Goal: Use online tool/utility

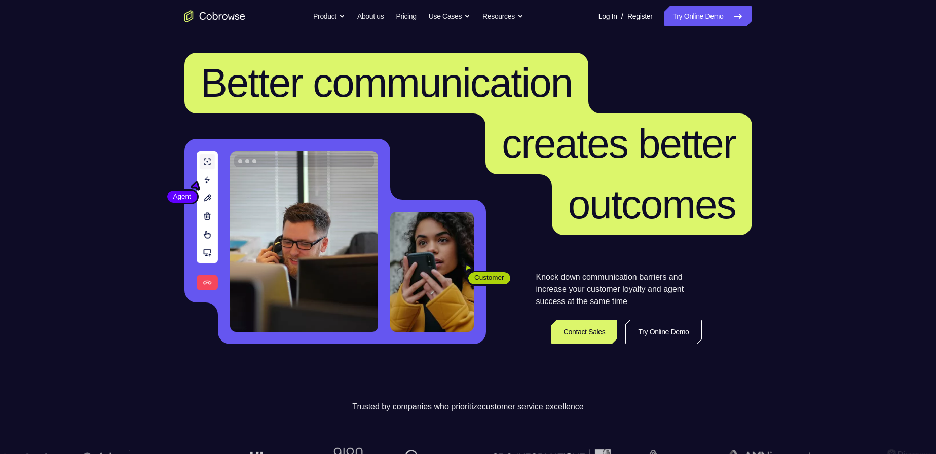
click at [710, 10] on link "Try Online Demo" at bounding box center [707, 16] width 87 height 20
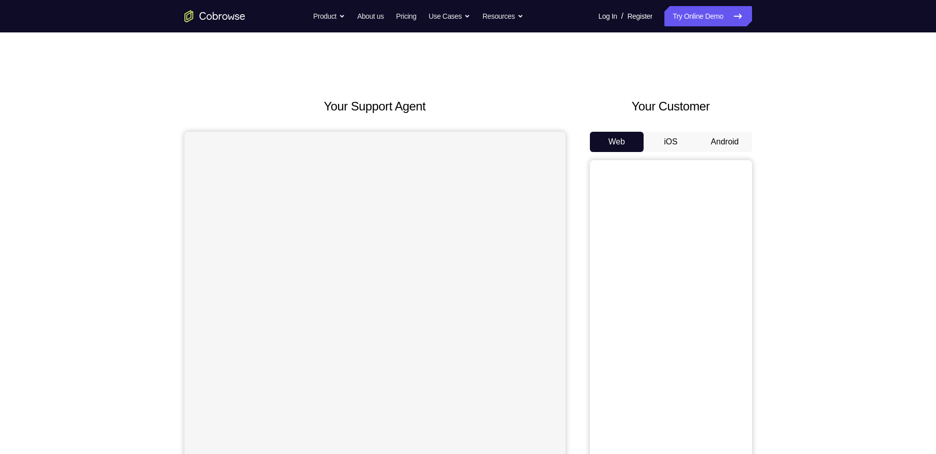
click at [738, 137] on button "Android" at bounding box center [725, 142] width 54 height 20
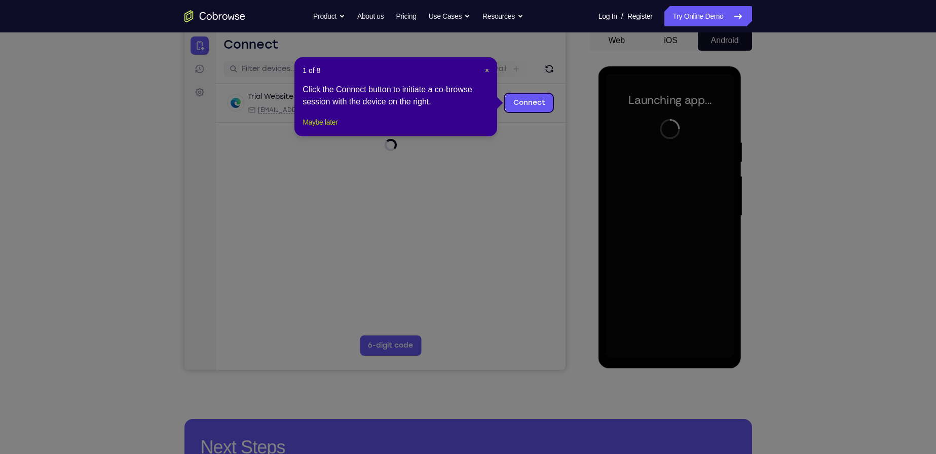
click at [325, 128] on button "Maybe later" at bounding box center [320, 122] width 35 height 12
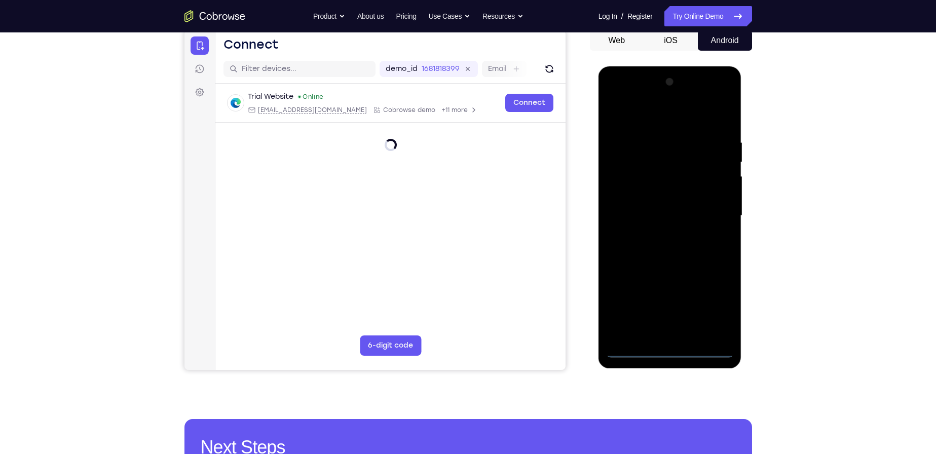
click at [669, 349] on div at bounding box center [670, 216] width 128 height 284
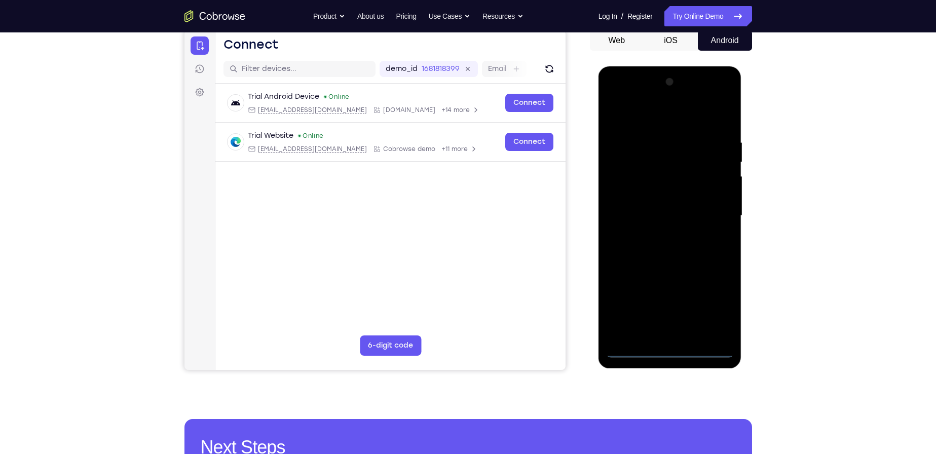
click at [715, 306] on div at bounding box center [670, 216] width 128 height 284
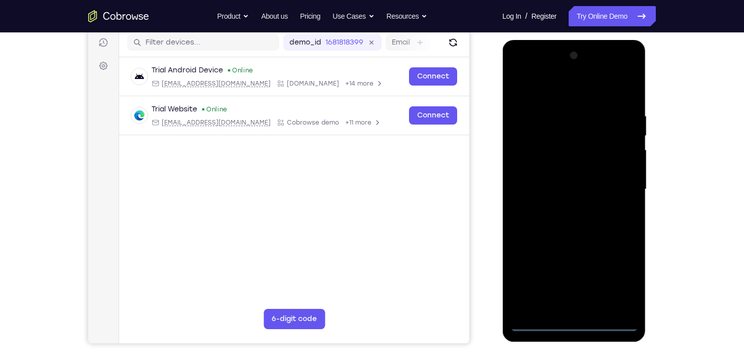
scroll to position [142, 0]
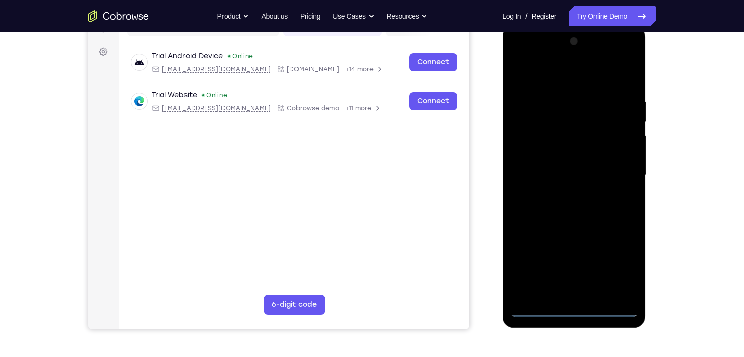
click at [515, 58] on div at bounding box center [574, 175] width 128 height 284
click at [616, 171] on div at bounding box center [574, 175] width 128 height 284
click at [564, 193] on div at bounding box center [574, 175] width 128 height 284
click at [553, 165] on div at bounding box center [574, 175] width 128 height 284
click at [555, 159] on div at bounding box center [574, 175] width 128 height 284
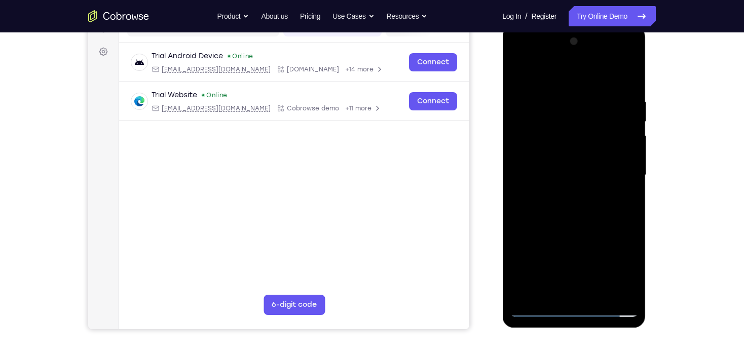
click at [577, 175] on div at bounding box center [574, 175] width 128 height 284
click at [575, 212] on div at bounding box center [574, 175] width 128 height 284
click at [569, 204] on div at bounding box center [574, 175] width 128 height 284
click at [619, 76] on div at bounding box center [574, 175] width 128 height 284
click at [628, 85] on div at bounding box center [574, 175] width 128 height 284
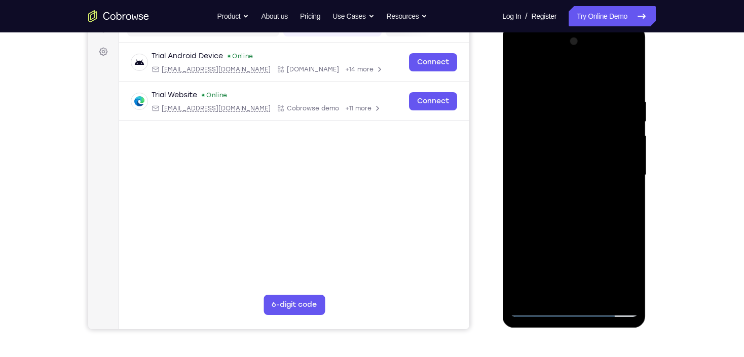
click at [586, 213] on div at bounding box center [574, 175] width 128 height 284
click at [596, 293] on div at bounding box center [574, 175] width 128 height 284
click at [575, 232] on div at bounding box center [574, 175] width 128 height 284
click at [585, 174] on div at bounding box center [574, 175] width 128 height 284
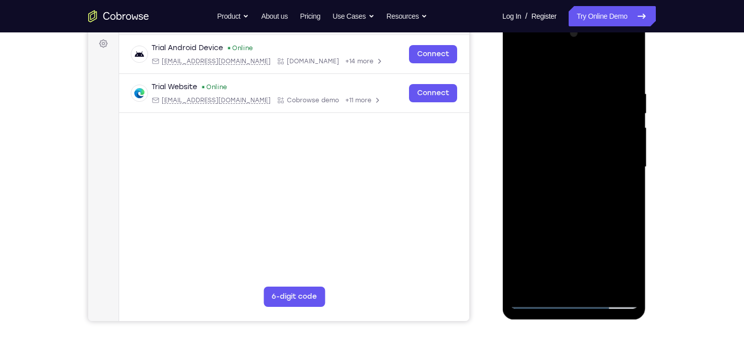
scroll to position [223, 0]
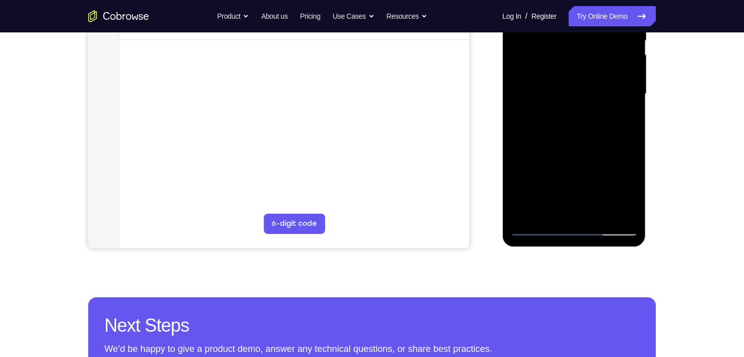
click at [620, 118] on div at bounding box center [574, 94] width 128 height 284
click at [623, 121] on div at bounding box center [574, 94] width 128 height 284
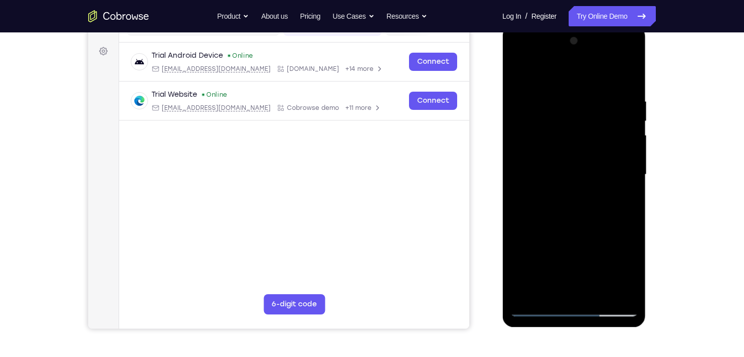
scroll to position [142, 0]
click at [516, 73] on div at bounding box center [574, 175] width 128 height 284
click at [594, 187] on div at bounding box center [574, 175] width 128 height 284
click at [573, 291] on div at bounding box center [574, 175] width 128 height 284
click at [549, 289] on div at bounding box center [574, 175] width 128 height 284
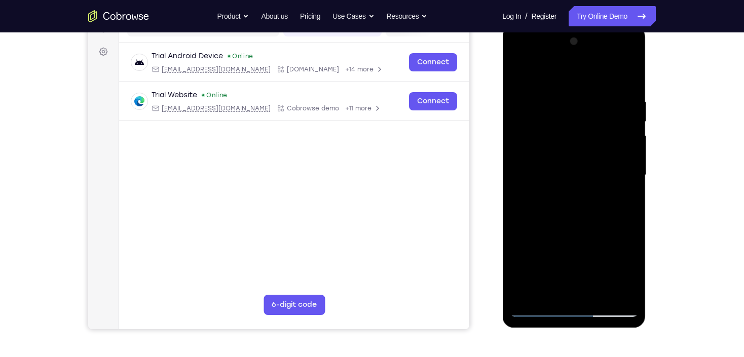
click at [600, 233] on div at bounding box center [574, 175] width 128 height 284
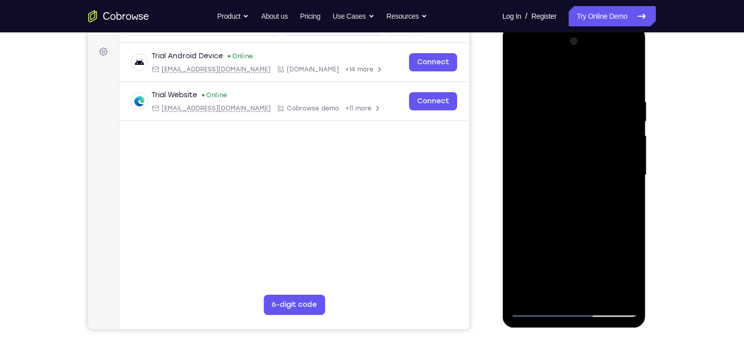
click at [600, 233] on div at bounding box center [574, 175] width 128 height 284
click at [603, 234] on div at bounding box center [574, 175] width 128 height 284
click at [620, 192] on div at bounding box center [574, 175] width 128 height 284
click at [518, 74] on div at bounding box center [574, 175] width 128 height 284
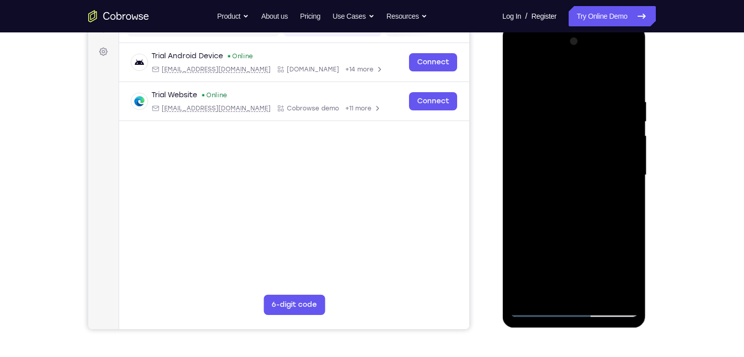
click at [518, 71] on div at bounding box center [574, 175] width 128 height 284
click at [560, 92] on div at bounding box center [574, 175] width 128 height 284
click at [612, 288] on div at bounding box center [574, 175] width 128 height 284
click at [626, 77] on div at bounding box center [574, 175] width 128 height 284
click at [590, 91] on div at bounding box center [574, 175] width 128 height 284
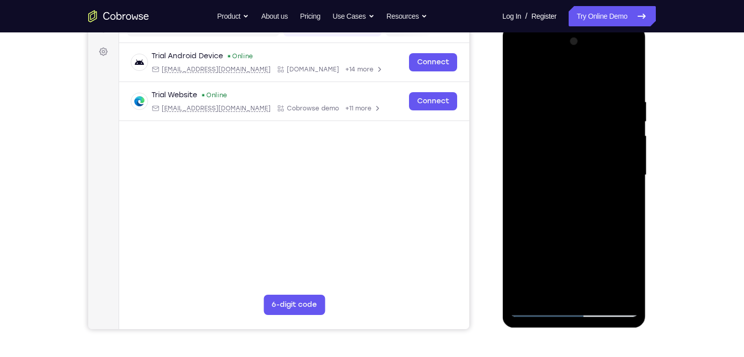
click at [626, 78] on div at bounding box center [574, 175] width 128 height 284
click at [610, 171] on div at bounding box center [574, 175] width 128 height 284
click at [623, 99] on div at bounding box center [574, 175] width 128 height 284
click at [610, 289] on div at bounding box center [574, 175] width 128 height 284
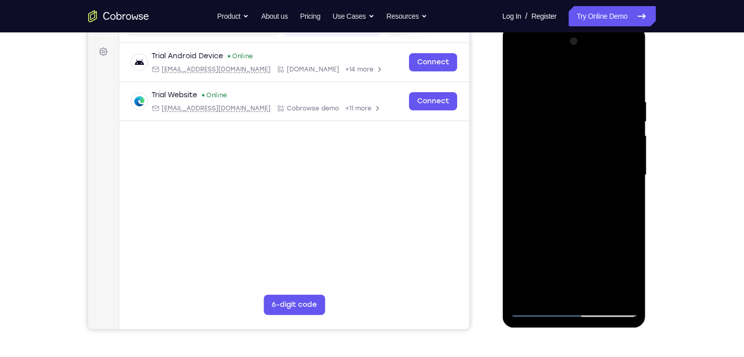
click at [627, 79] on div at bounding box center [574, 175] width 128 height 284
click at [631, 71] on div at bounding box center [574, 175] width 128 height 284
click at [585, 98] on div at bounding box center [574, 175] width 128 height 284
click at [546, 125] on div at bounding box center [574, 175] width 128 height 284
click at [622, 294] on div at bounding box center [574, 175] width 128 height 284
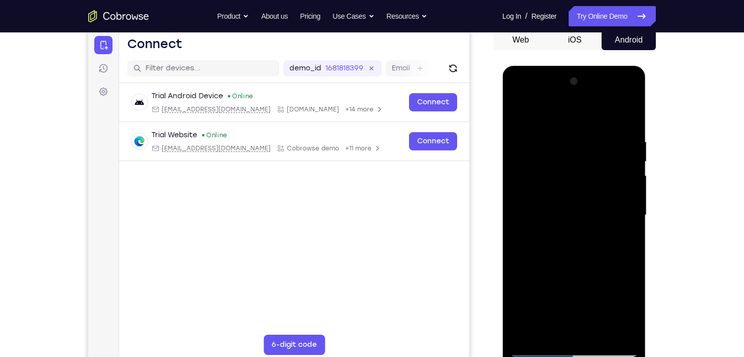
scroll to position [101, 0]
drag, startPoint x: 624, startPoint y: 180, endPoint x: 620, endPoint y: 122, distance: 58.4
click at [620, 124] on div at bounding box center [574, 216] width 128 height 284
drag, startPoint x: 595, startPoint y: 206, endPoint x: 595, endPoint y: 137, distance: 68.9
click at [595, 137] on div at bounding box center [574, 216] width 128 height 284
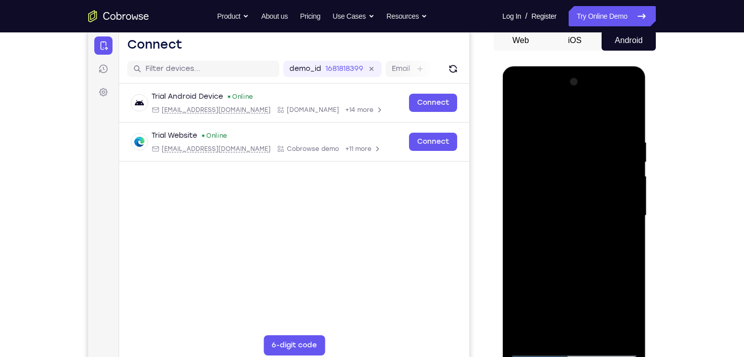
click at [528, 335] on div at bounding box center [574, 216] width 128 height 284
click at [579, 203] on div at bounding box center [574, 216] width 128 height 284
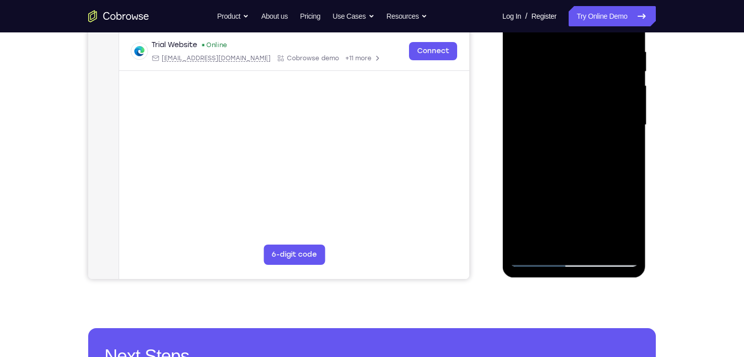
scroll to position [182, 0]
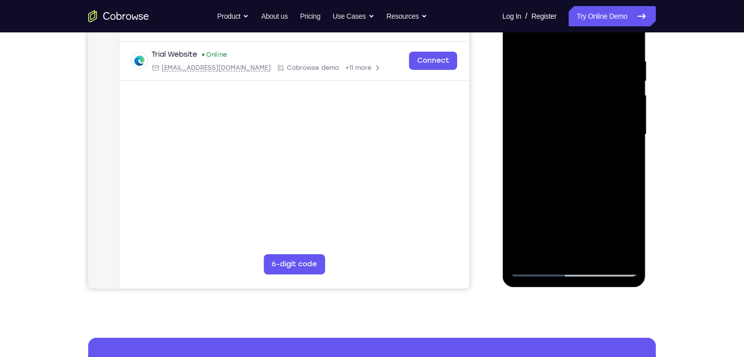
drag, startPoint x: 585, startPoint y: 218, endPoint x: 579, endPoint y: 88, distance: 129.9
click at [579, 88] on div at bounding box center [574, 135] width 128 height 284
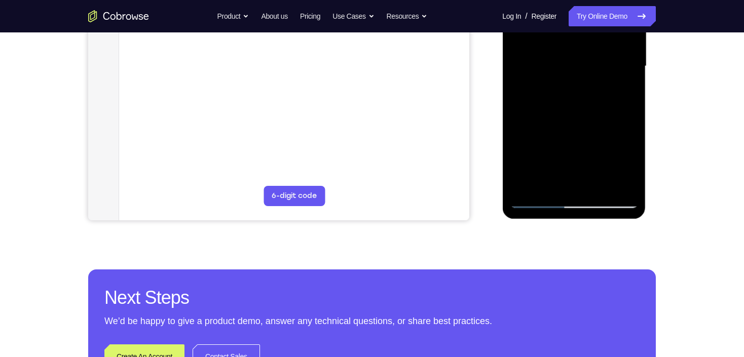
scroll to position [142, 0]
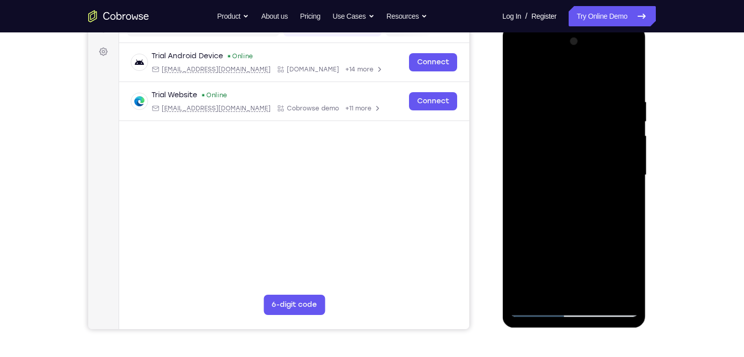
drag, startPoint x: 588, startPoint y: 225, endPoint x: 582, endPoint y: 120, distance: 106.1
click at [582, 120] on div at bounding box center [574, 175] width 128 height 284
click at [587, 190] on div at bounding box center [574, 175] width 128 height 284
click at [630, 182] on div at bounding box center [574, 175] width 128 height 284
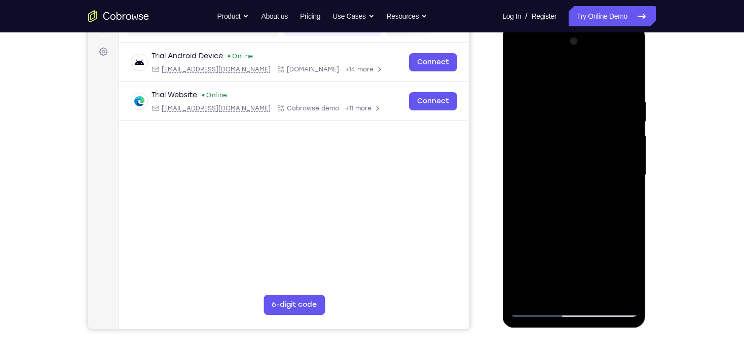
click at [630, 182] on div at bounding box center [574, 175] width 128 height 284
drag, startPoint x: 573, startPoint y: 221, endPoint x: 567, endPoint y: 69, distance: 152.1
click at [567, 69] on div at bounding box center [574, 175] width 128 height 284
drag, startPoint x: 572, startPoint y: 204, endPoint x: 559, endPoint y: 80, distance: 125.3
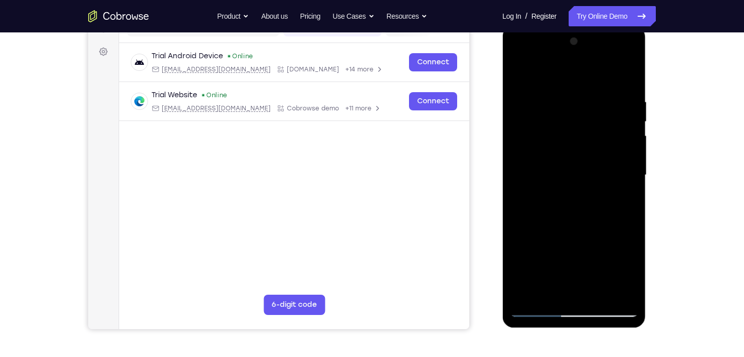
click at [559, 80] on div at bounding box center [574, 175] width 128 height 284
drag, startPoint x: 574, startPoint y: 208, endPoint x: 552, endPoint y: 59, distance: 150.5
click at [551, 48] on div at bounding box center [574, 175] width 128 height 284
drag, startPoint x: 580, startPoint y: 214, endPoint x: 568, endPoint y: 42, distance: 172.2
click at [567, 45] on div at bounding box center [574, 175] width 128 height 284
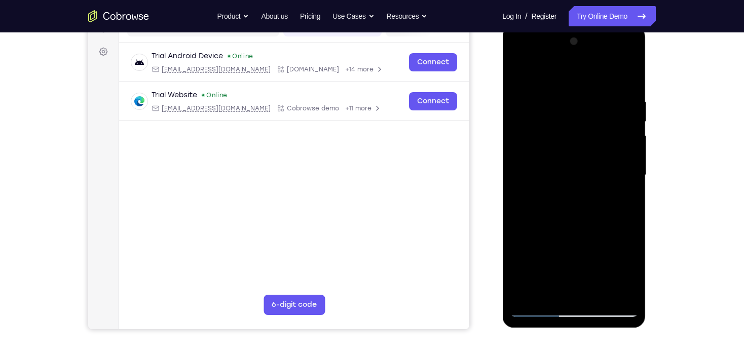
drag, startPoint x: 575, startPoint y: 231, endPoint x: 578, endPoint y: 104, distance: 127.2
click at [575, 108] on div at bounding box center [574, 175] width 128 height 284
drag, startPoint x: 584, startPoint y: 128, endPoint x: 585, endPoint y: 42, distance: 85.6
click at [585, 42] on div at bounding box center [574, 175] width 128 height 284
drag, startPoint x: 592, startPoint y: 230, endPoint x: 577, endPoint y: 115, distance: 116.0
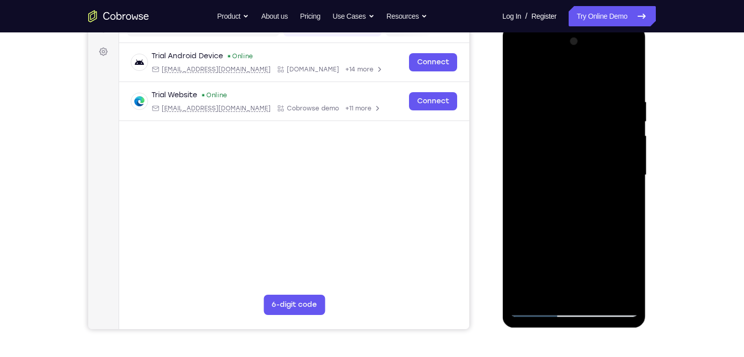
click at [577, 115] on div at bounding box center [574, 175] width 128 height 284
click at [577, 128] on div at bounding box center [574, 175] width 128 height 284
click at [578, 128] on div at bounding box center [574, 175] width 128 height 284
drag, startPoint x: 574, startPoint y: 217, endPoint x: 571, endPoint y: 93, distance: 124.7
click at [570, 94] on div at bounding box center [574, 175] width 128 height 284
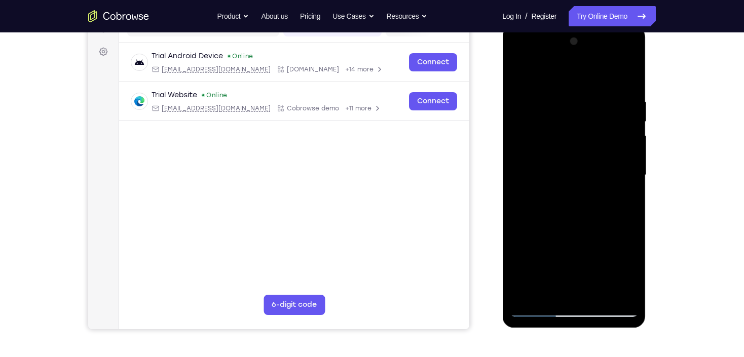
drag, startPoint x: 583, startPoint y: 230, endPoint x: 566, endPoint y: 105, distance: 125.3
click at [566, 105] on div at bounding box center [574, 175] width 128 height 284
drag, startPoint x: 578, startPoint y: 225, endPoint x: 563, endPoint y: 130, distance: 95.9
click at [563, 130] on div at bounding box center [574, 175] width 128 height 284
click at [569, 168] on div at bounding box center [574, 175] width 128 height 284
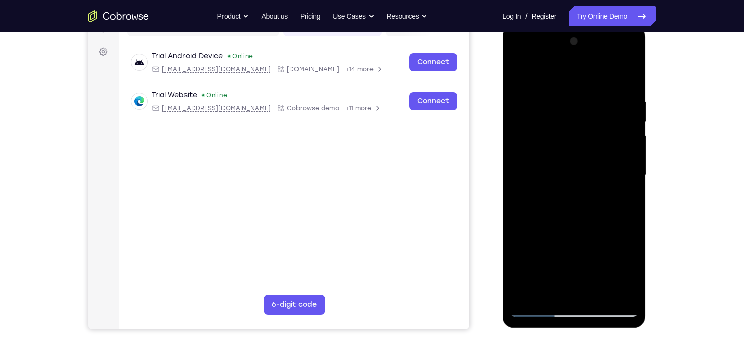
click at [569, 168] on div at bounding box center [574, 175] width 128 height 284
drag, startPoint x: 587, startPoint y: 231, endPoint x: 558, endPoint y: 67, distance: 166.7
click at [557, 68] on div at bounding box center [574, 175] width 128 height 284
drag, startPoint x: 579, startPoint y: 216, endPoint x: 575, endPoint y: 64, distance: 152.1
click at [576, 56] on div at bounding box center [574, 175] width 128 height 284
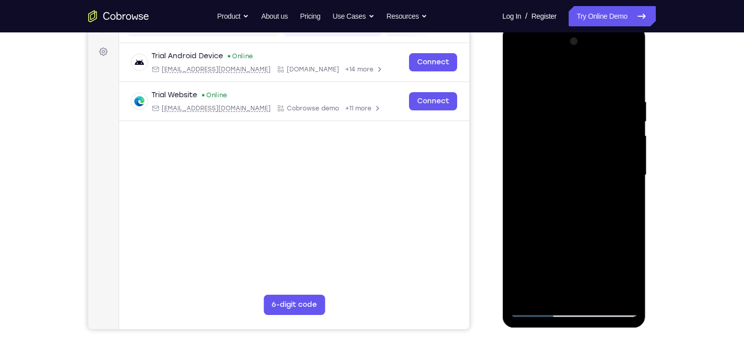
drag, startPoint x: 563, startPoint y: 223, endPoint x: 545, endPoint y: 89, distance: 135.5
click at [540, 73] on div at bounding box center [574, 175] width 128 height 284
click at [567, 143] on div at bounding box center [574, 175] width 128 height 284
drag, startPoint x: 582, startPoint y: 230, endPoint x: 569, endPoint y: 76, distance: 154.6
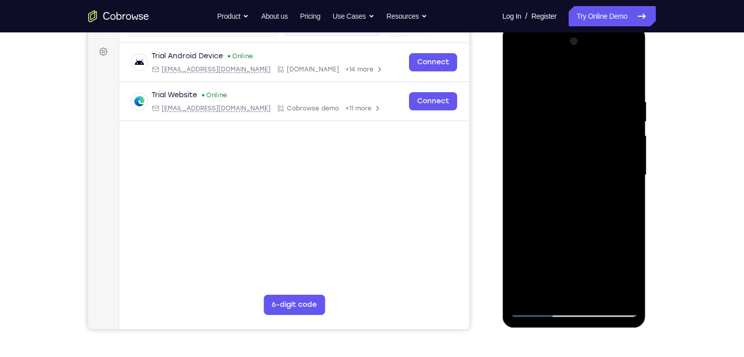
click at [569, 76] on div at bounding box center [574, 175] width 128 height 284
drag, startPoint x: 612, startPoint y: 217, endPoint x: 577, endPoint y: 76, distance: 145.5
click at [575, 89] on div at bounding box center [574, 175] width 128 height 284
drag, startPoint x: 598, startPoint y: 187, endPoint x: 585, endPoint y: 67, distance: 121.3
click at [585, 67] on div at bounding box center [574, 175] width 128 height 284
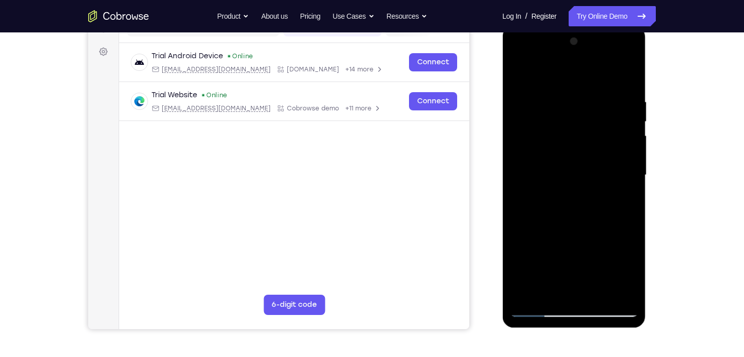
drag, startPoint x: 610, startPoint y: 208, endPoint x: 569, endPoint y: 56, distance: 158.0
click at [570, 57] on div at bounding box center [574, 175] width 128 height 284
drag, startPoint x: 582, startPoint y: 207, endPoint x: 566, endPoint y: 78, distance: 130.8
click at [566, 82] on div at bounding box center [574, 175] width 128 height 284
drag, startPoint x: 591, startPoint y: 234, endPoint x: 585, endPoint y: 80, distance: 154.2
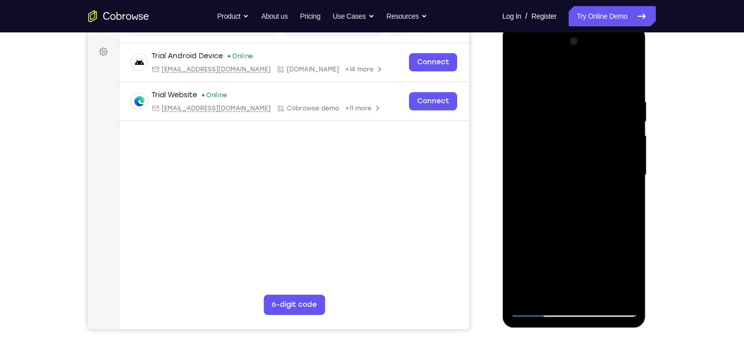
click at [585, 81] on div at bounding box center [574, 175] width 128 height 284
drag, startPoint x: 588, startPoint y: 218, endPoint x: 585, endPoint y: 104, distance: 114.0
click at [585, 105] on div at bounding box center [574, 175] width 128 height 284
click at [583, 150] on div at bounding box center [574, 175] width 128 height 284
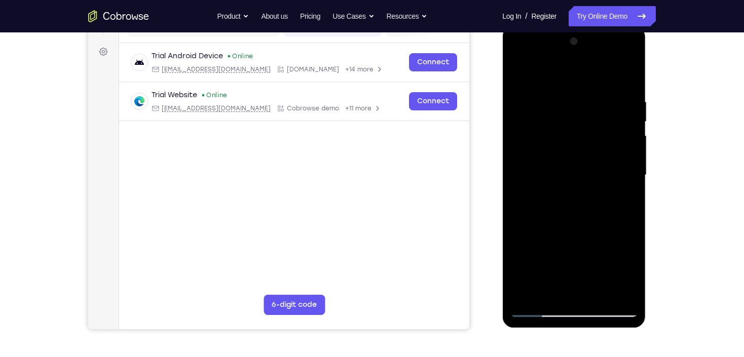
drag, startPoint x: 577, startPoint y: 197, endPoint x: 556, endPoint y: 35, distance: 163.0
click at [556, 36] on div at bounding box center [574, 175] width 128 height 284
drag, startPoint x: 583, startPoint y: 213, endPoint x: 582, endPoint y: 169, distance: 44.6
click at [581, 170] on div at bounding box center [574, 175] width 128 height 284
drag, startPoint x: 590, startPoint y: 207, endPoint x: 572, endPoint y: 76, distance: 132.5
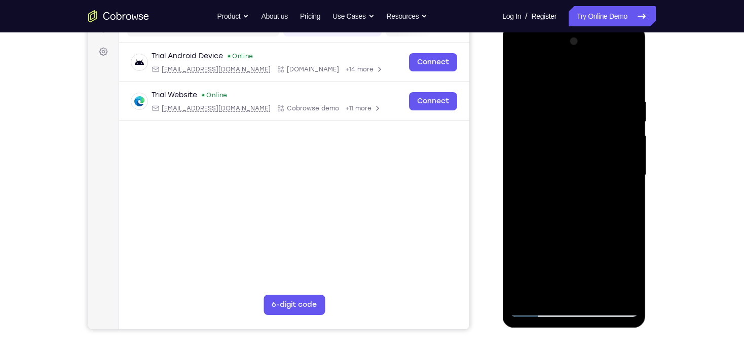
click at [572, 76] on div at bounding box center [574, 175] width 128 height 284
drag, startPoint x: 585, startPoint y: 236, endPoint x: 572, endPoint y: 148, distance: 88.6
click at [572, 148] on div at bounding box center [574, 175] width 128 height 284
drag, startPoint x: 598, startPoint y: 250, endPoint x: 581, endPoint y: 56, distance: 194.8
click at [581, 57] on div at bounding box center [574, 175] width 128 height 284
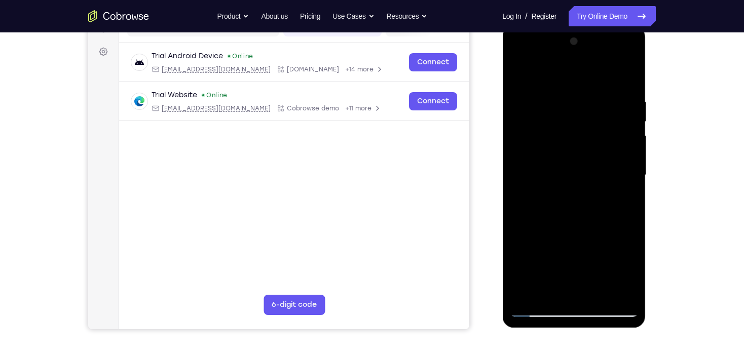
drag, startPoint x: 614, startPoint y: 206, endPoint x: 616, endPoint y: 59, distance: 147.5
click at [616, 60] on div at bounding box center [574, 175] width 128 height 284
drag, startPoint x: 612, startPoint y: 236, endPoint x: 602, endPoint y: 62, distance: 174.1
click at [602, 63] on div at bounding box center [574, 175] width 128 height 284
drag, startPoint x: 615, startPoint y: 236, endPoint x: 597, endPoint y: 40, distance: 197.4
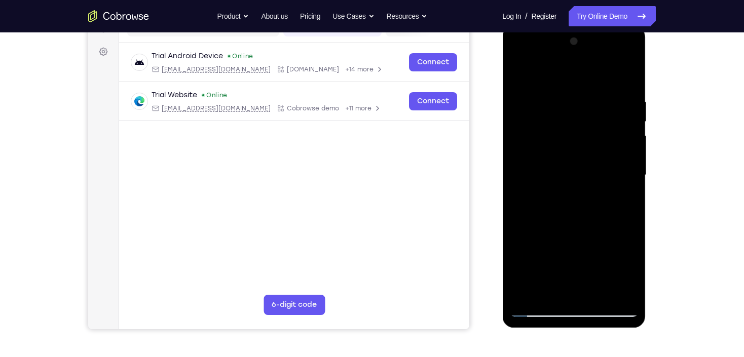
click at [597, 40] on div at bounding box center [574, 175] width 128 height 284
drag, startPoint x: 614, startPoint y: 228, endPoint x: 608, endPoint y: 134, distance: 94.0
click at [608, 134] on div at bounding box center [574, 175] width 128 height 284
drag, startPoint x: 602, startPoint y: 220, endPoint x: 606, endPoint y: 110, distance: 109.5
click at [606, 112] on div at bounding box center [574, 175] width 128 height 284
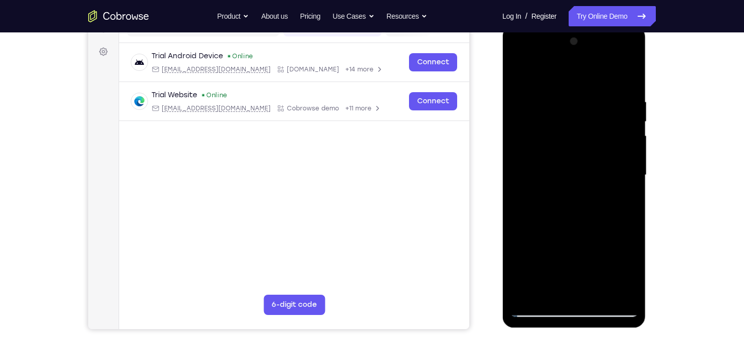
drag, startPoint x: 615, startPoint y: 234, endPoint x: 595, endPoint y: 78, distance: 157.3
click at [595, 78] on div at bounding box center [574, 175] width 128 height 284
drag, startPoint x: 592, startPoint y: 260, endPoint x: 586, endPoint y: 111, distance: 149.1
click at [586, 111] on div at bounding box center [574, 175] width 128 height 284
drag, startPoint x: 590, startPoint y: 183, endPoint x: 593, endPoint y: 53, distance: 129.8
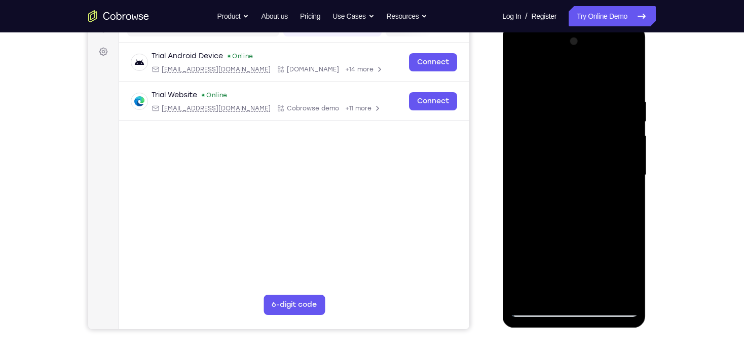
click at [593, 55] on div at bounding box center [574, 175] width 128 height 284
drag, startPoint x: 595, startPoint y: 230, endPoint x: 569, endPoint y: 56, distance: 175.8
click at [569, 57] on div at bounding box center [574, 175] width 128 height 284
drag, startPoint x: 576, startPoint y: 237, endPoint x: 563, endPoint y: 83, distance: 154.1
click at [563, 83] on div at bounding box center [574, 175] width 128 height 284
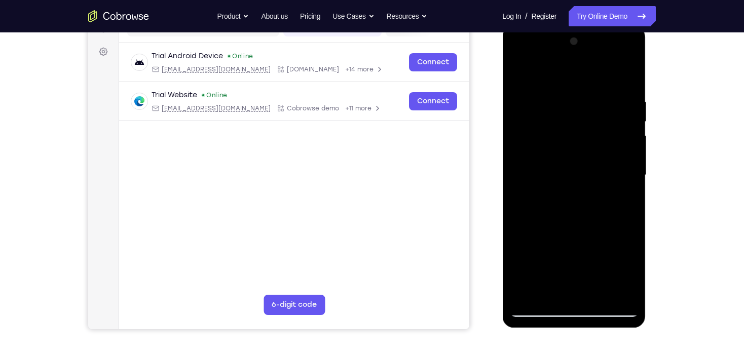
drag, startPoint x: 590, startPoint y: 241, endPoint x: 574, endPoint y: 65, distance: 176.6
click at [574, 66] on div at bounding box center [574, 175] width 128 height 284
drag, startPoint x: 593, startPoint y: 241, endPoint x: 590, endPoint y: 256, distance: 16.0
click at [587, 261] on div at bounding box center [574, 175] width 128 height 284
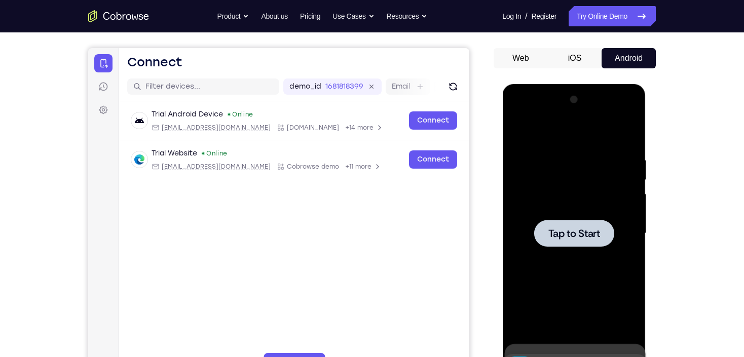
scroll to position [0, 0]
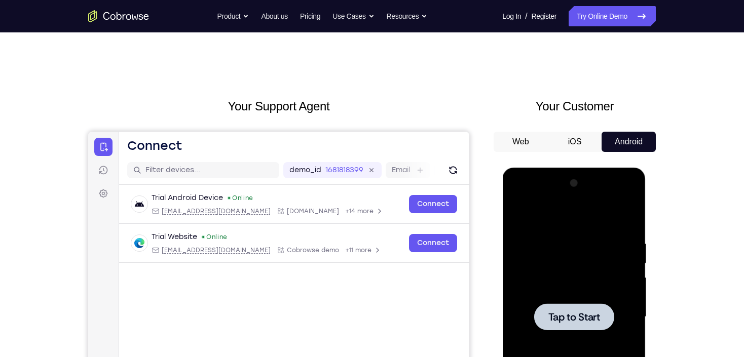
click at [493, 113] on div "Your Support Agent Your Customer Web iOS Android" at bounding box center [372, 284] width 568 height 374
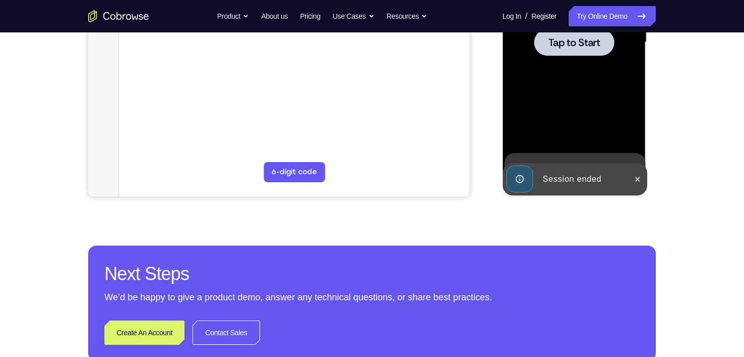
scroll to position [203, 0]
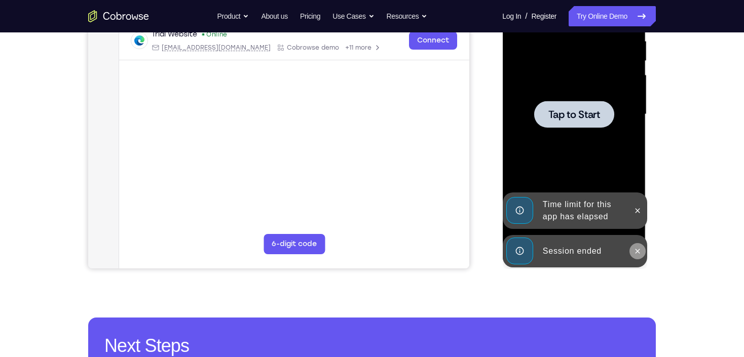
click at [634, 249] on icon at bounding box center [637, 251] width 8 height 8
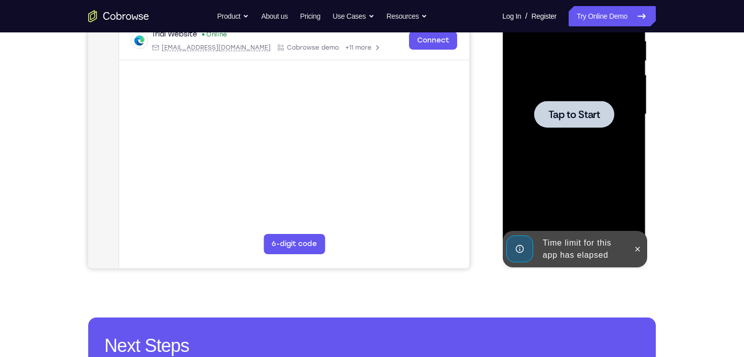
click at [641, 206] on div "Tap to Start" at bounding box center [573, 116] width 143 height 302
click at [638, 245] on icon at bounding box center [637, 249] width 8 height 8
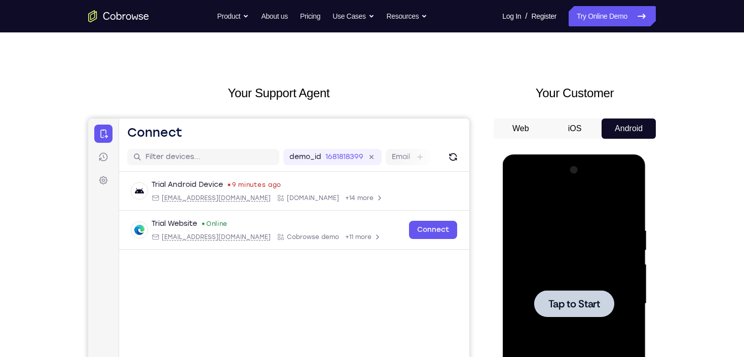
scroll to position [0, 0]
